Goal: Task Accomplishment & Management: Manage account settings

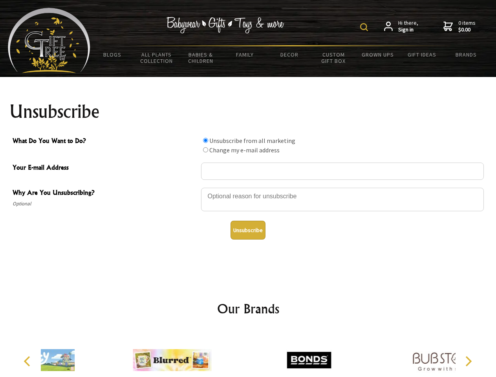
click at [365, 27] on img at bounding box center [364, 27] width 8 height 8
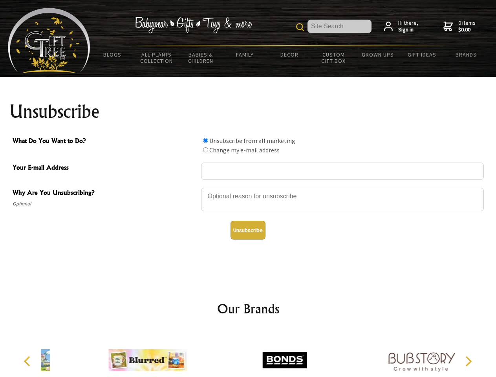
click at [248, 187] on div at bounding box center [342, 200] width 283 height 27
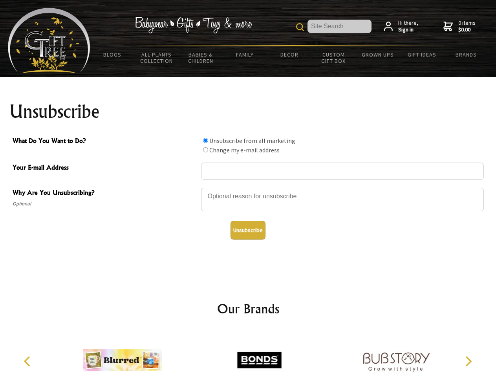
click at [205, 140] on input "What Do You Want to Do?" at bounding box center [205, 140] width 5 height 5
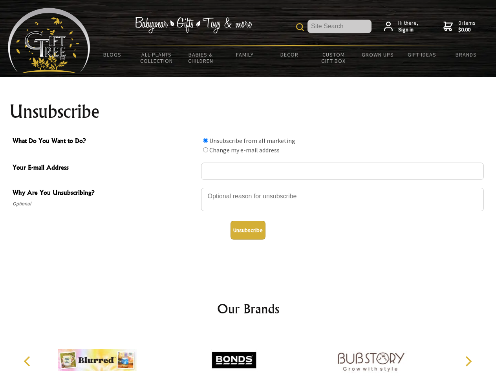
click at [205, 150] on input "What Do You Want to Do?" at bounding box center [205, 149] width 5 height 5
radio input "true"
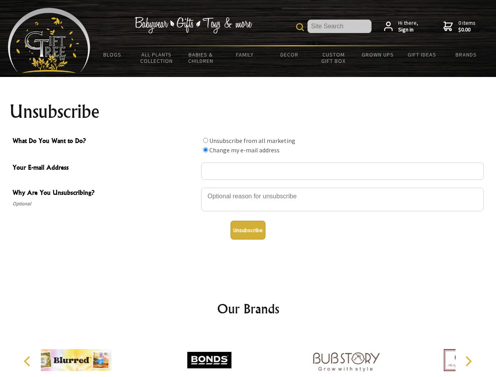
click at [248, 230] on button "Unsubscribe" at bounding box center [247, 230] width 35 height 19
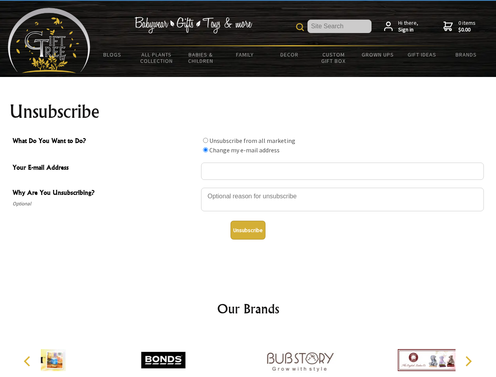
click at [248, 354] on div at bounding box center [300, 360] width 137 height 61
click at [28, 361] on icon "Previous" at bounding box center [28, 361] width 10 height 10
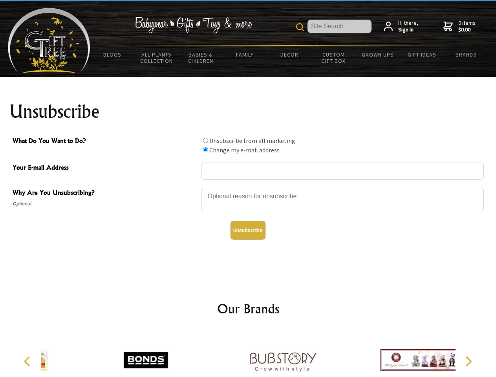
click at [468, 361] on icon "Next" at bounding box center [467, 361] width 10 height 10
